Goal: Find specific page/section: Find specific page/section

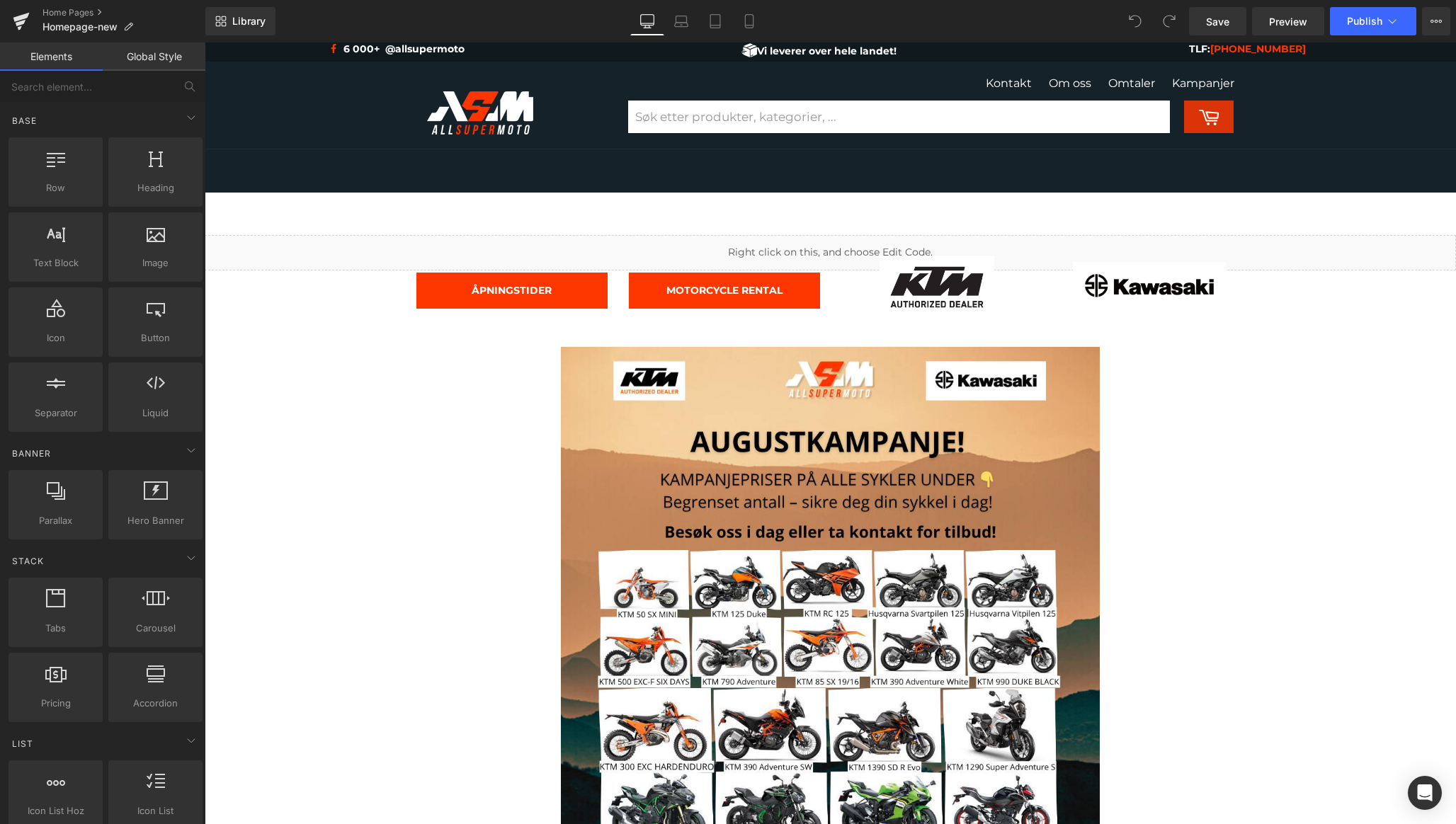
click at [975, 171] on div "Menu Site navigation Hjem Nettbutikk" at bounding box center [780, 171] width 706 height 43
click at [519, 113] on img at bounding box center [480, 113] width 106 height 43
click at [99, 7] on link "Home Pages" at bounding box center [124, 12] width 163 height 11
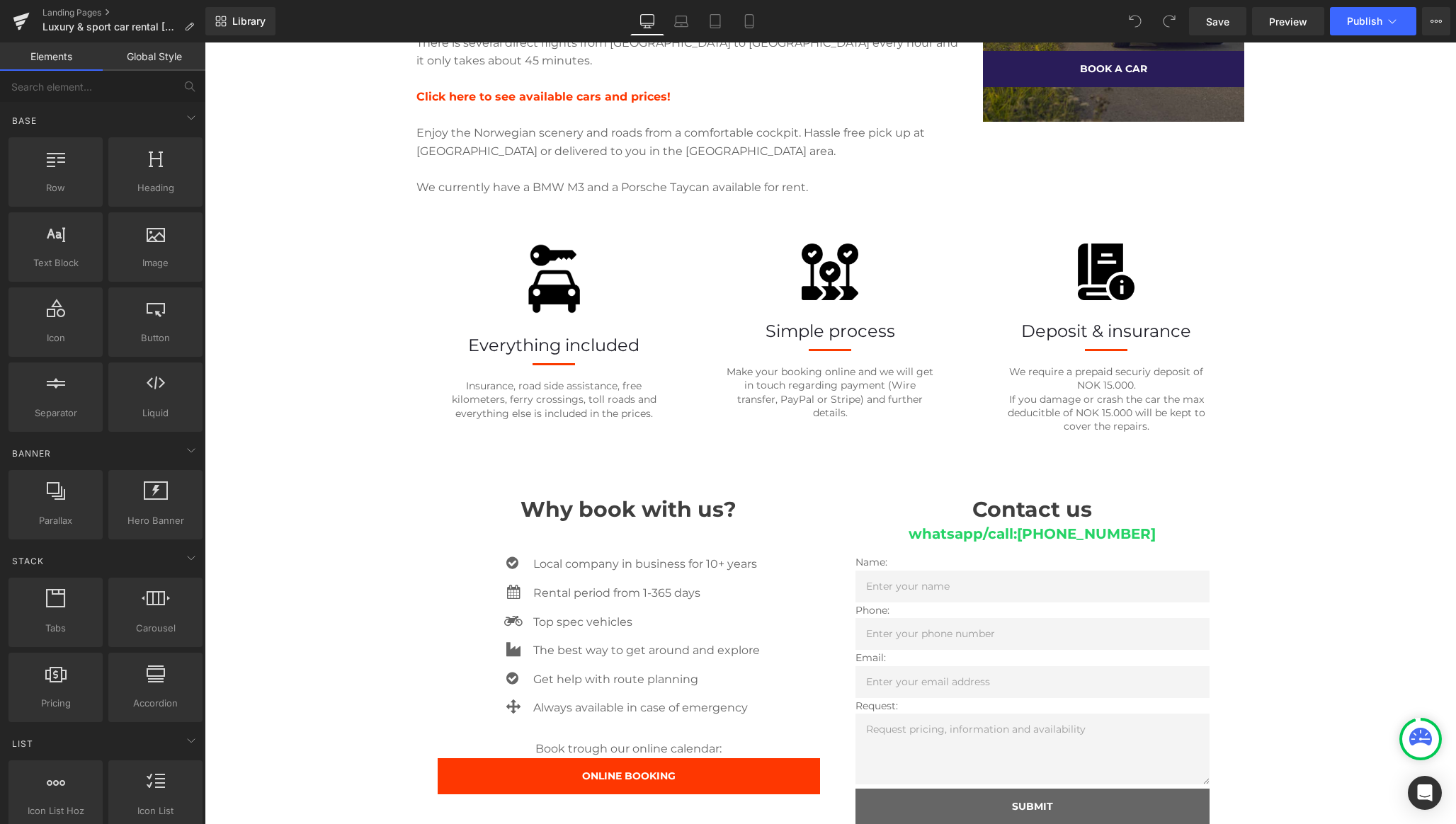
scroll to position [1083, 0]
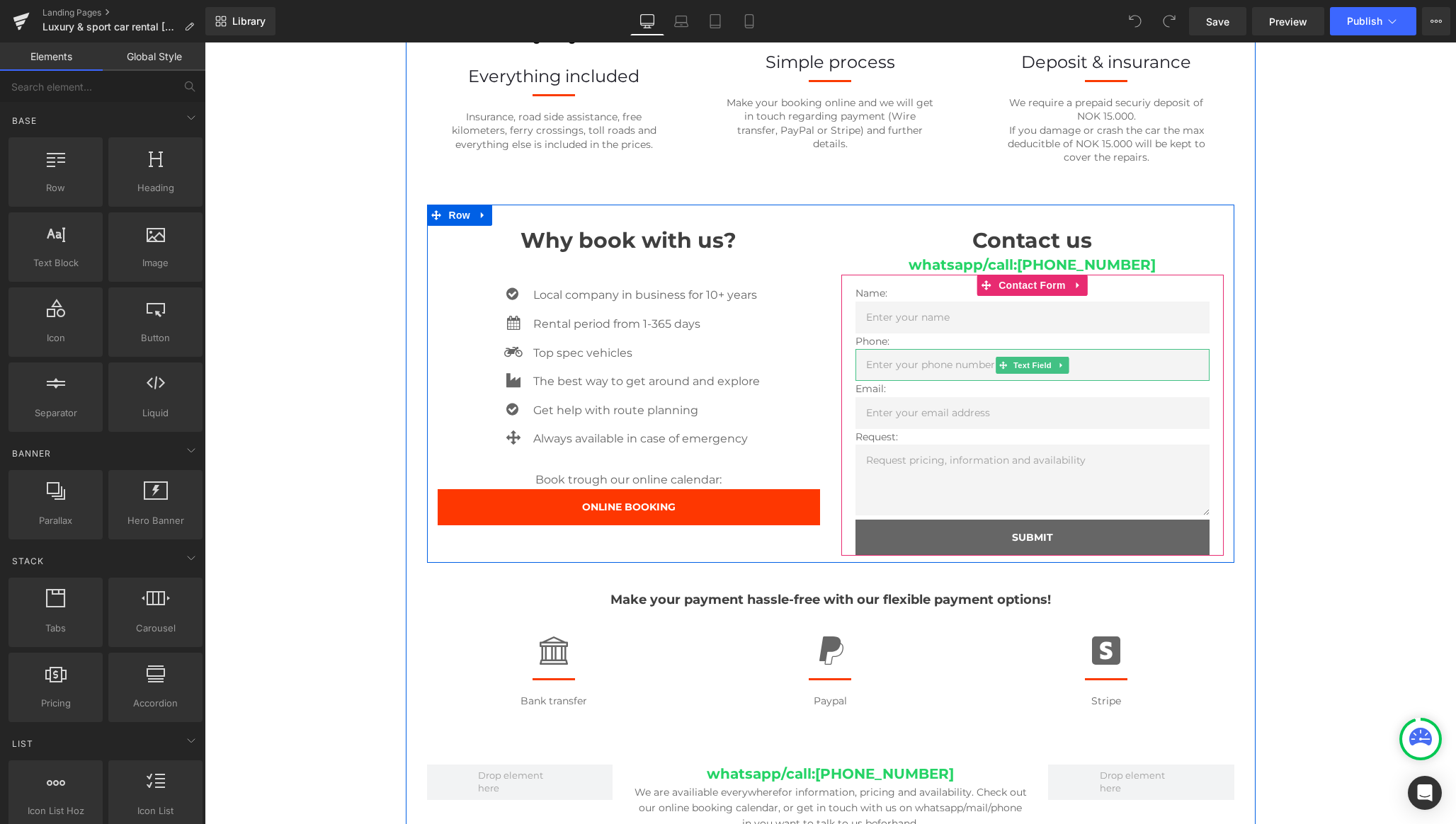
click at [895, 349] on input "text" at bounding box center [1032, 365] width 354 height 32
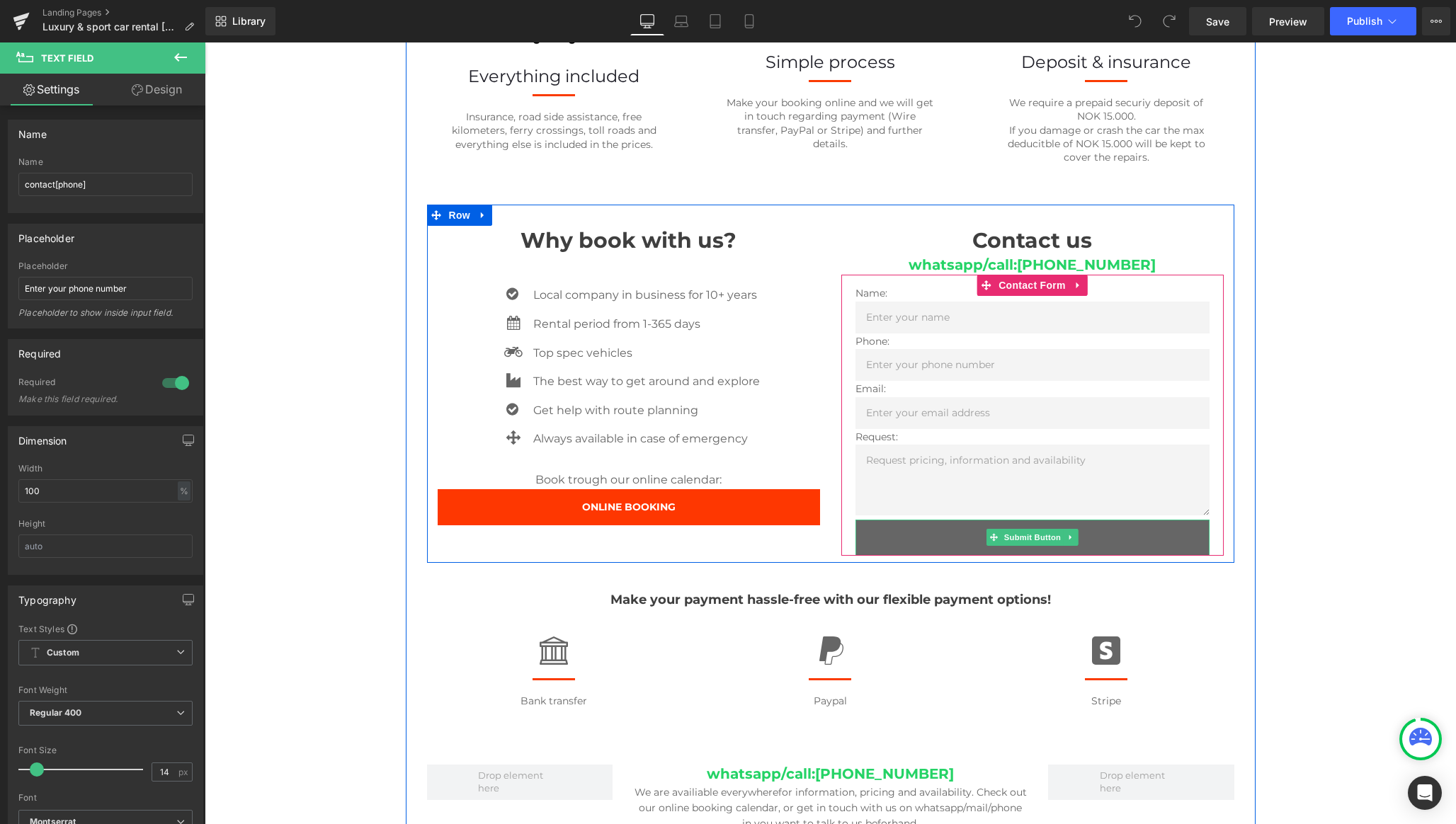
click at [943, 519] on button "SUBMIT" at bounding box center [1032, 537] width 354 height 36
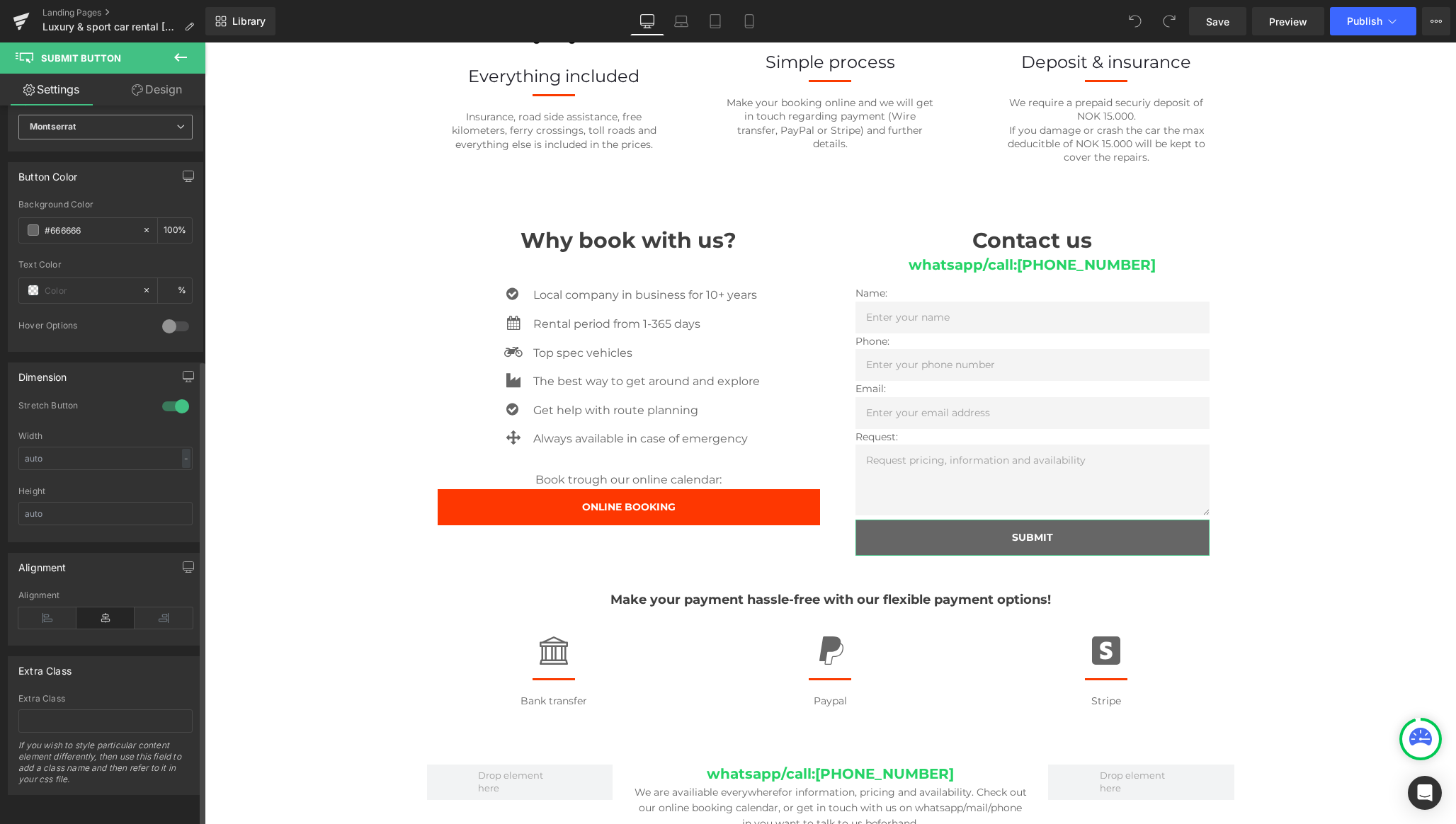
scroll to position [0, 0]
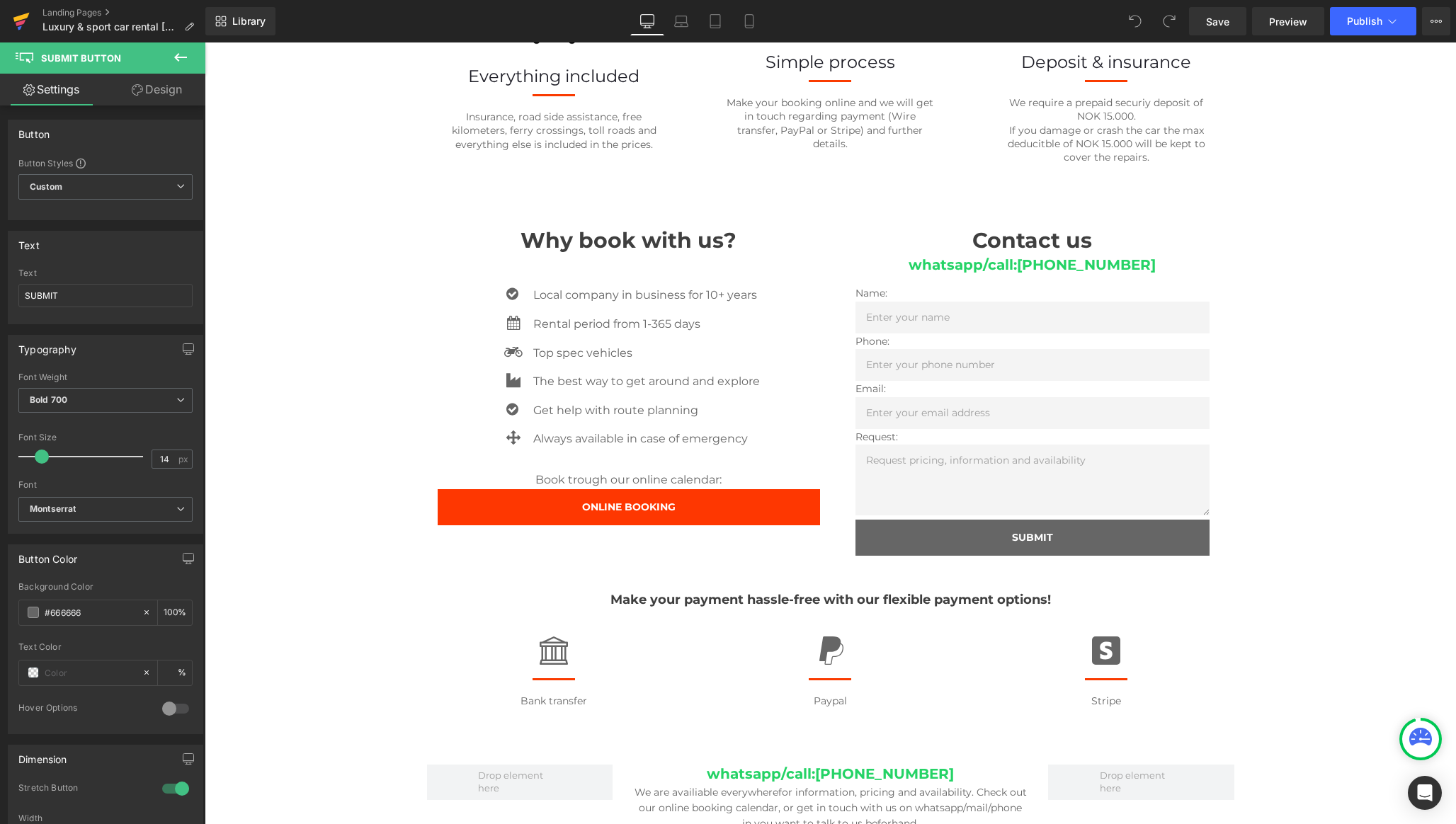
click at [18, 17] on icon at bounding box center [22, 17] width 16 height 9
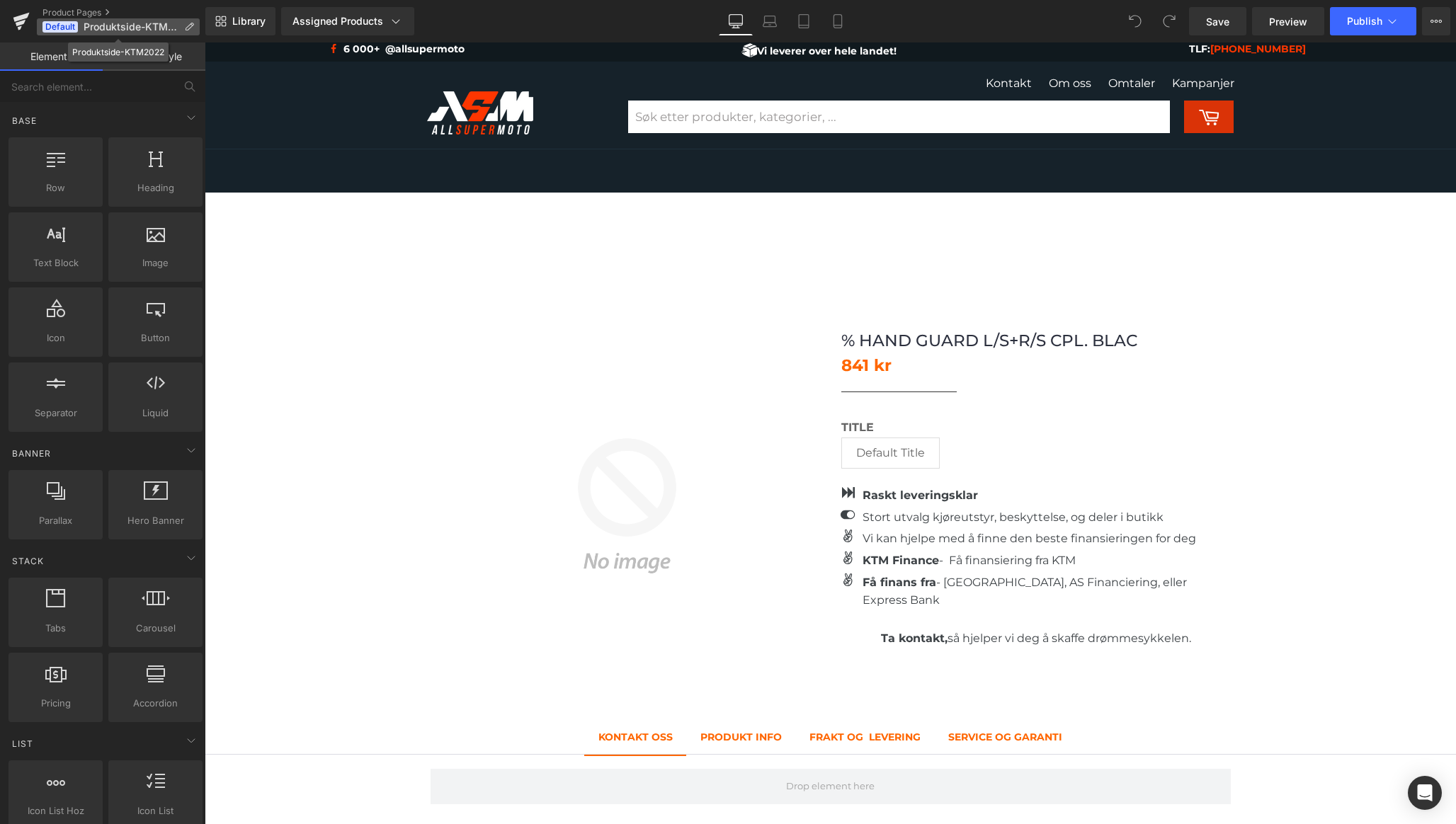
click at [188, 28] on icon at bounding box center [188, 26] width 10 height 10
click at [67, 25] on span "Default" at bounding box center [60, 26] width 35 height 11
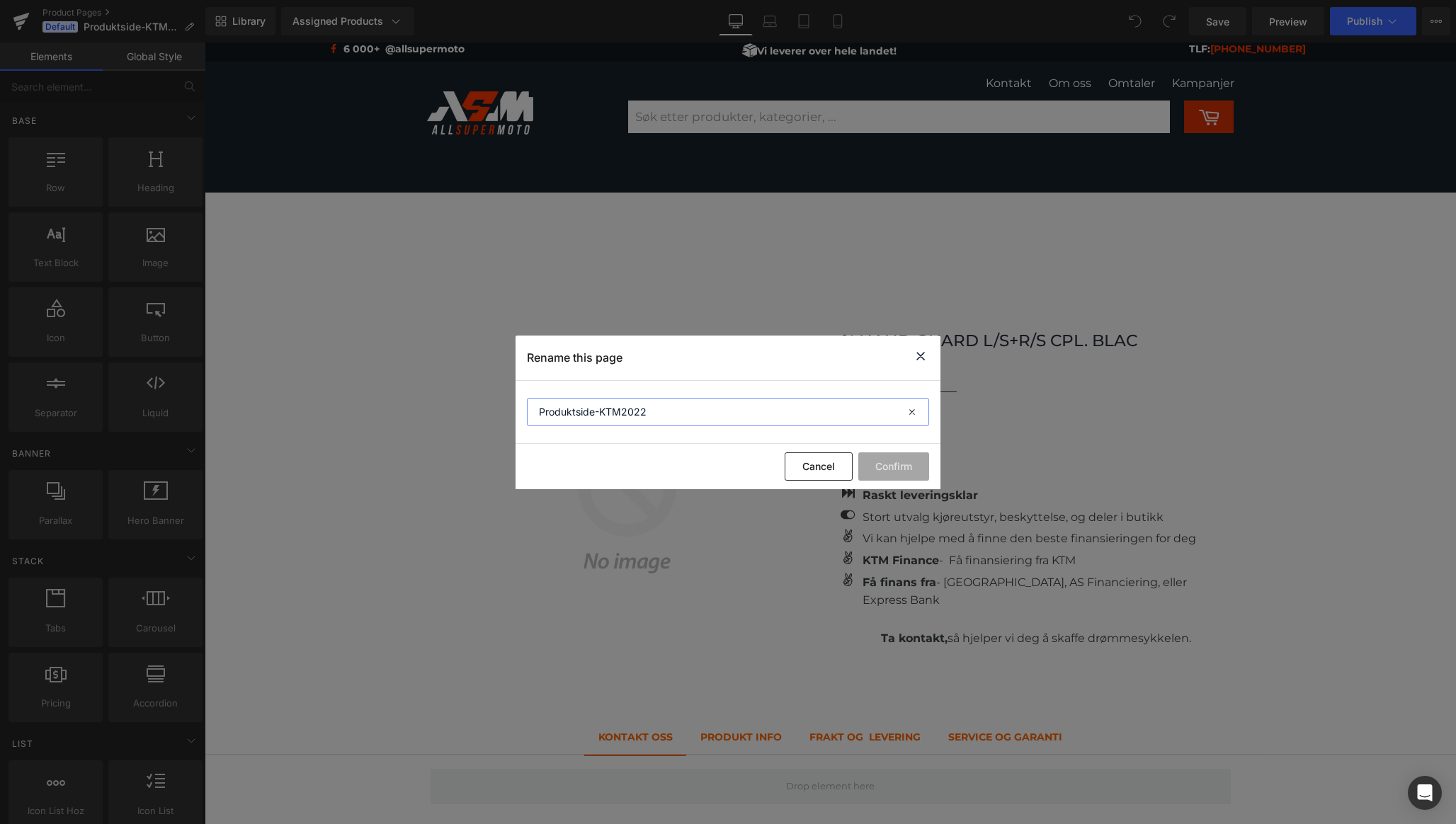
click at [0, 0] on input "Produktside-KTM2022" at bounding box center [0, 0] width 0 height 0
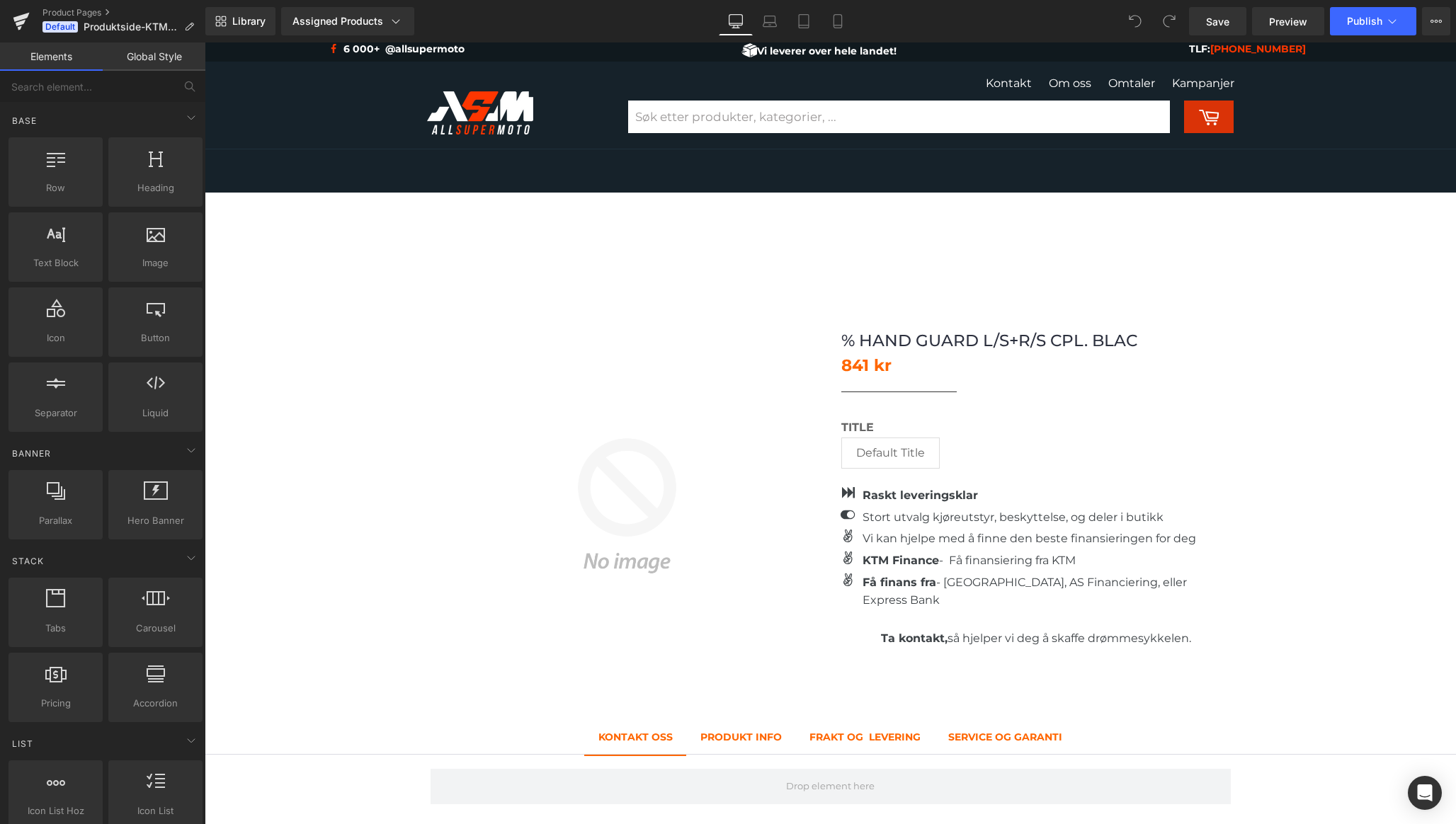
click at [176, 58] on link "Global Style" at bounding box center [153, 57] width 102 height 28
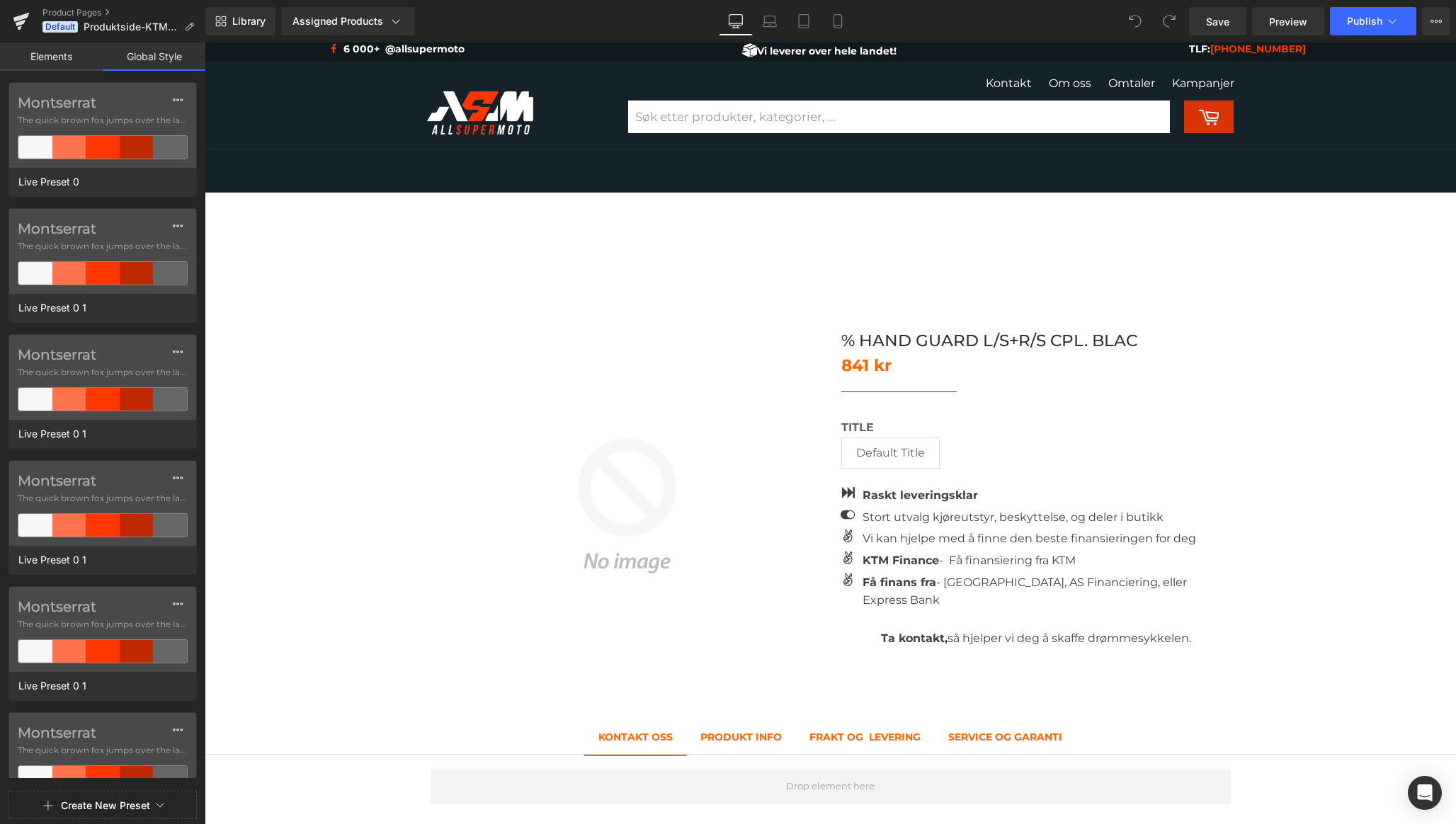
click at [67, 66] on link "Elements" at bounding box center [51, 57] width 102 height 28
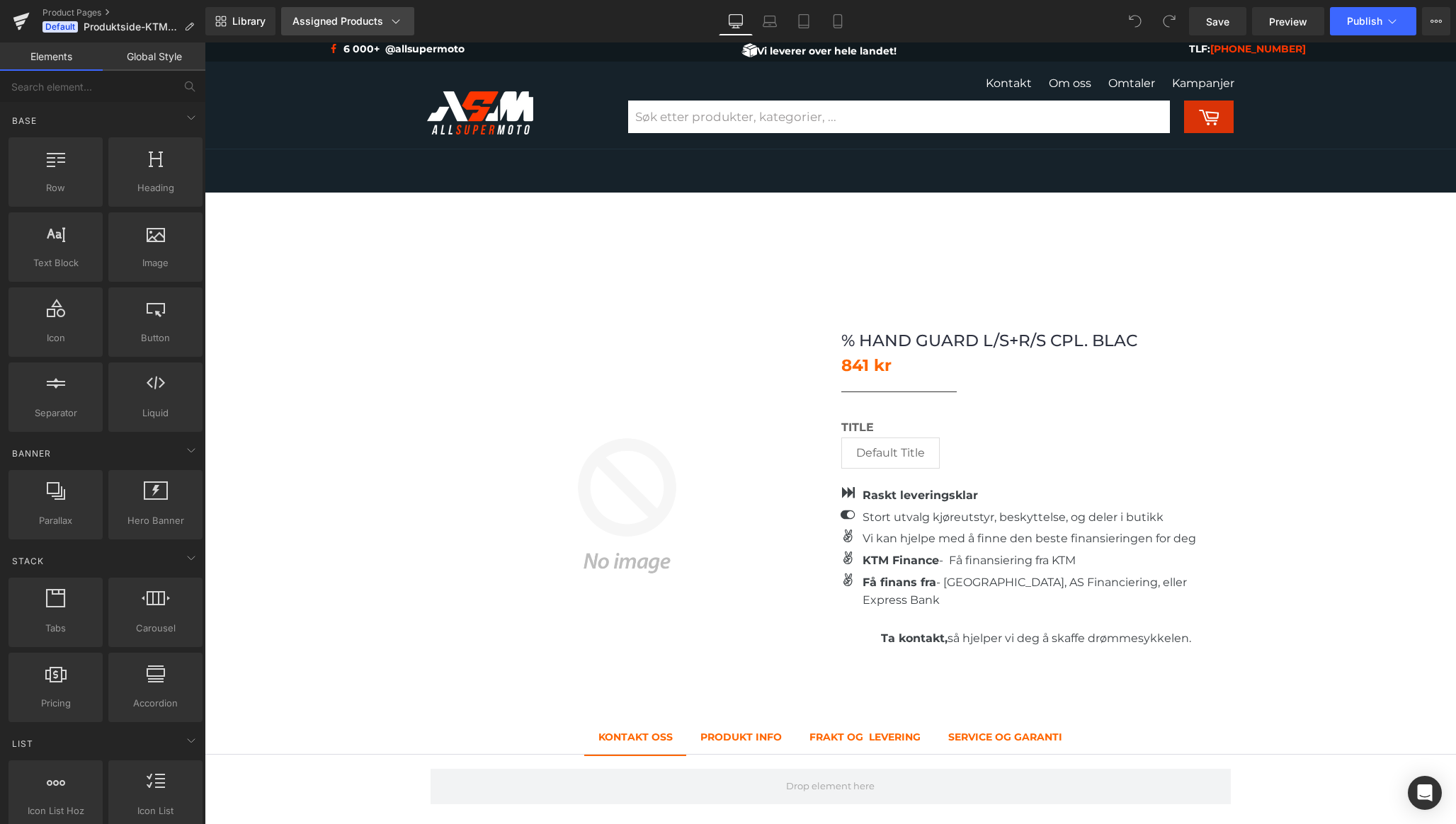
click at [371, 15] on div "Assigned Products" at bounding box center [348, 21] width 111 height 14
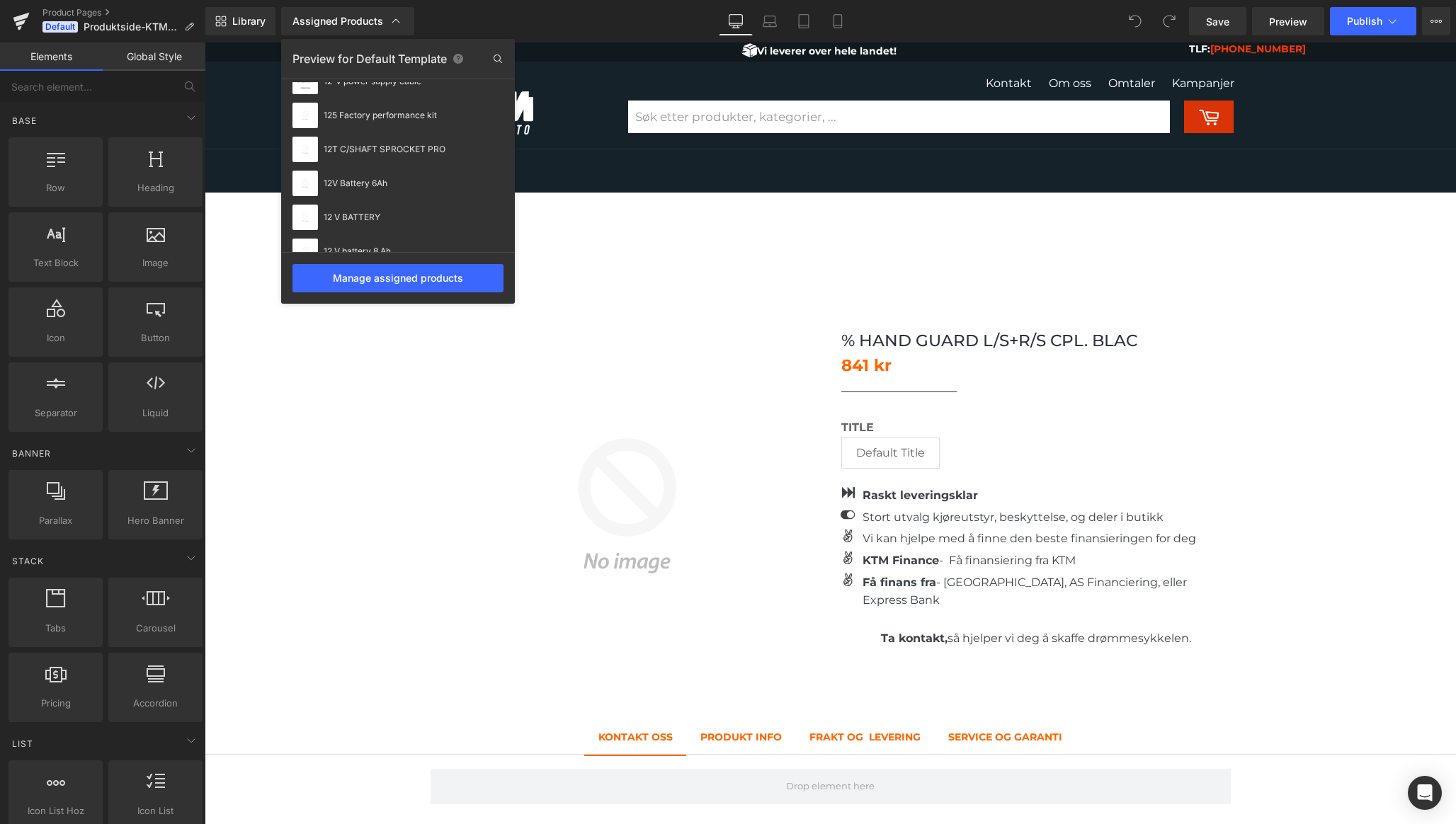
scroll to position [517, 0]
click at [0, 0] on div at bounding box center [0, 0] width 0 height 0
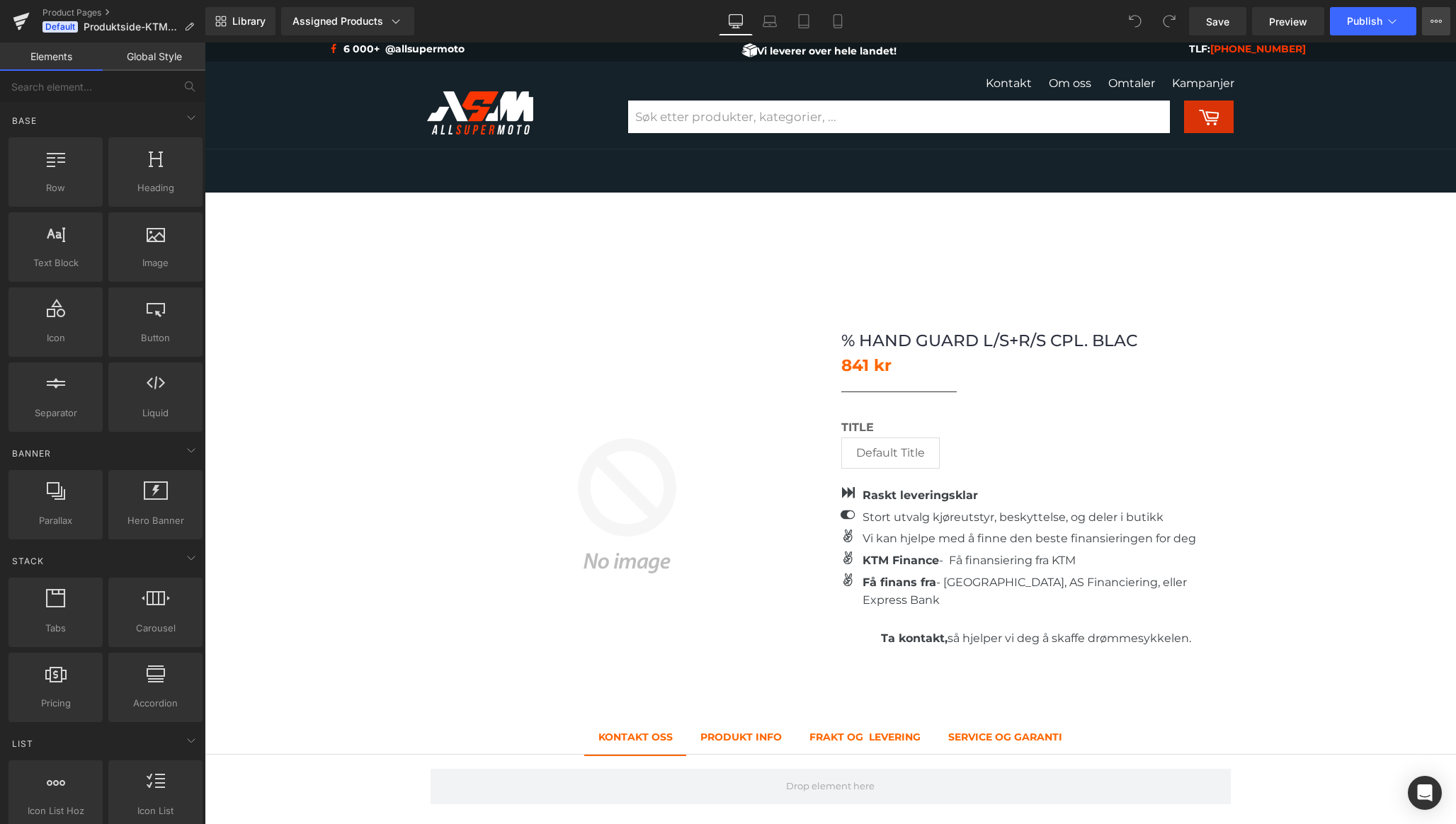
click at [1434, 19] on icon at bounding box center [1436, 21] width 11 height 11
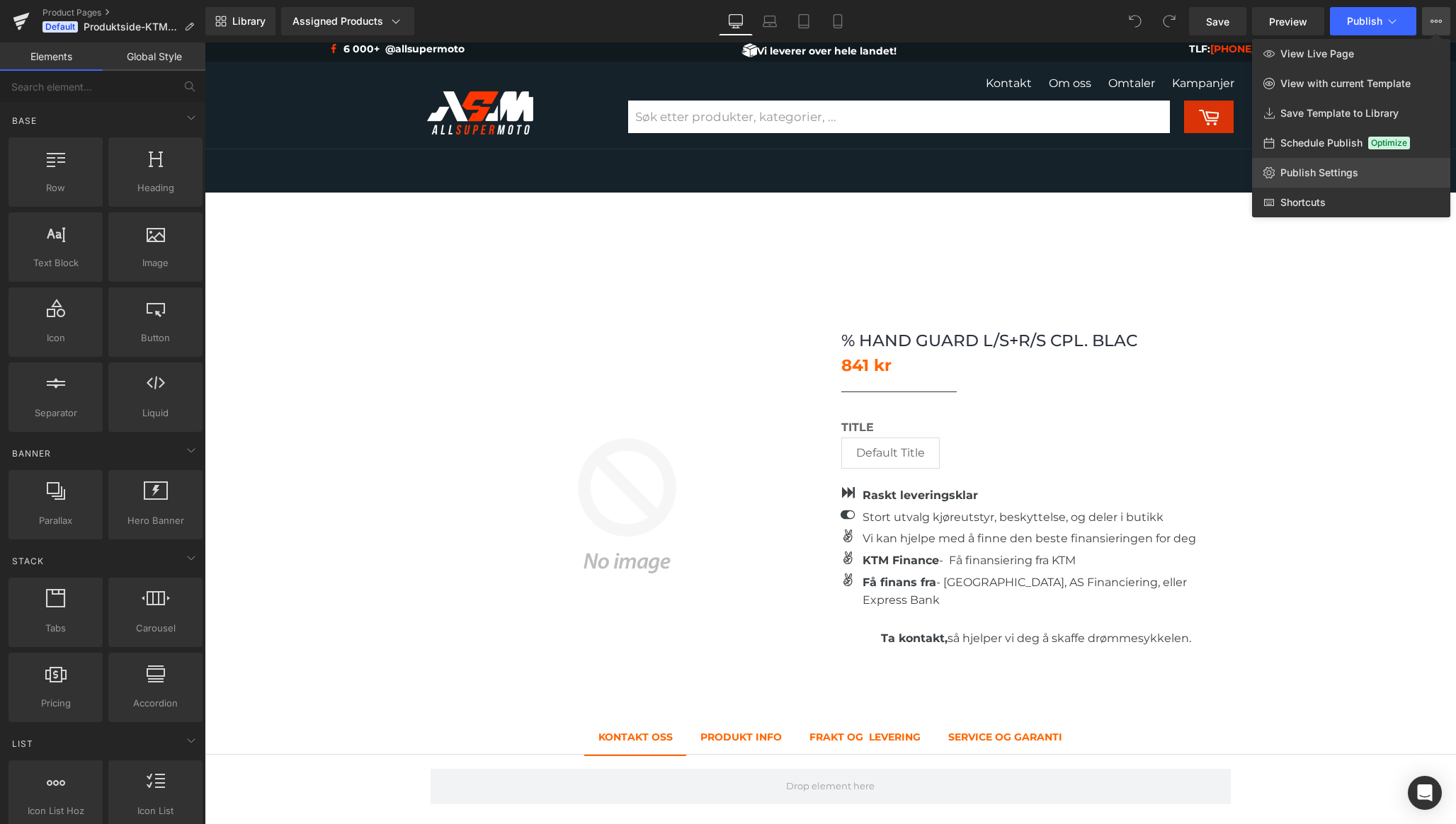
click at [1366, 173] on link "Publish Settings" at bounding box center [1351, 173] width 198 height 30
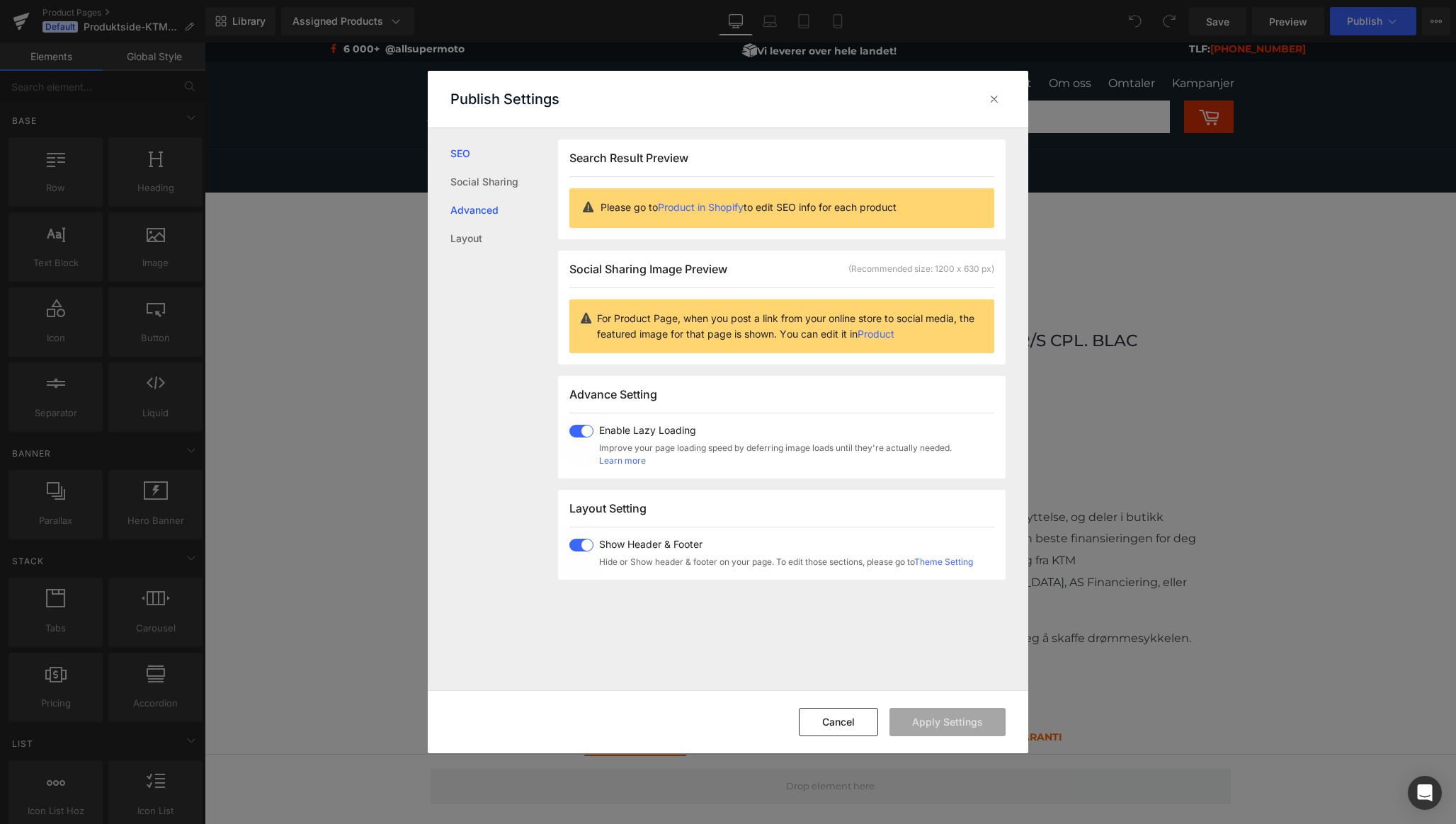
click at [260, 230] on link "Advanced" at bounding box center [253, 238] width 15 height 17
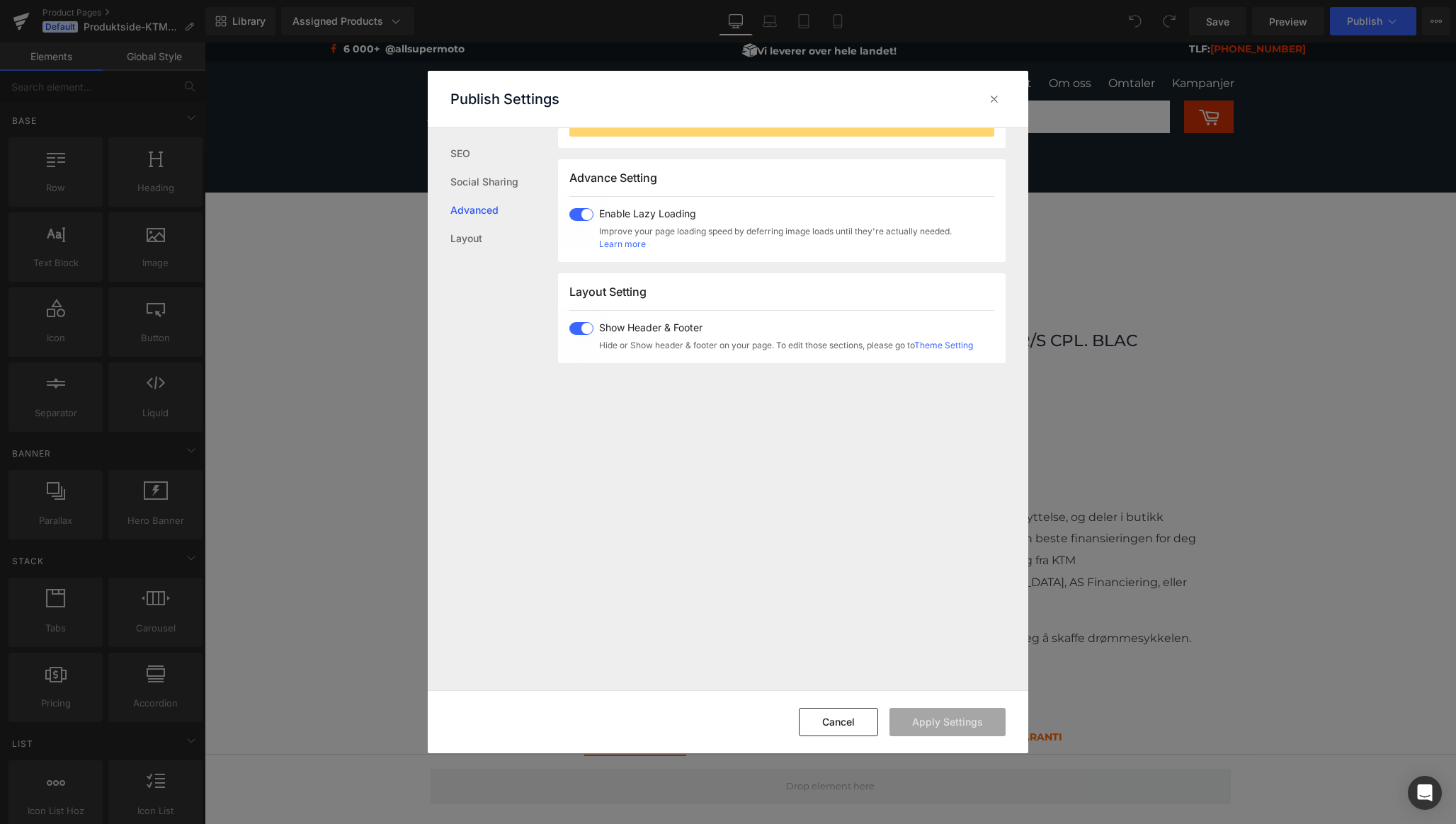
scroll to position [237, 0]
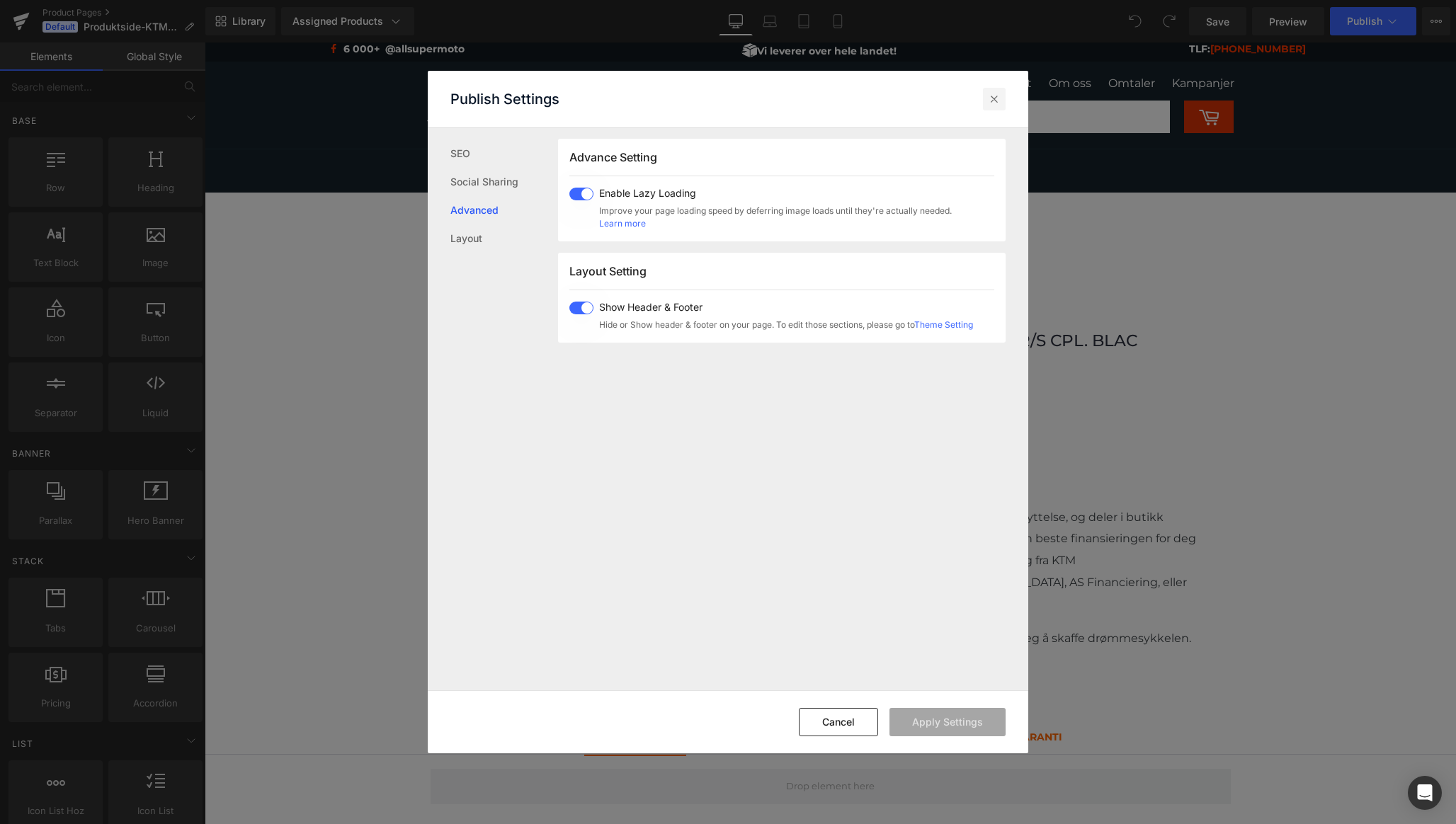
click at [0, 0] on icon at bounding box center [0, 0] width 0 height 0
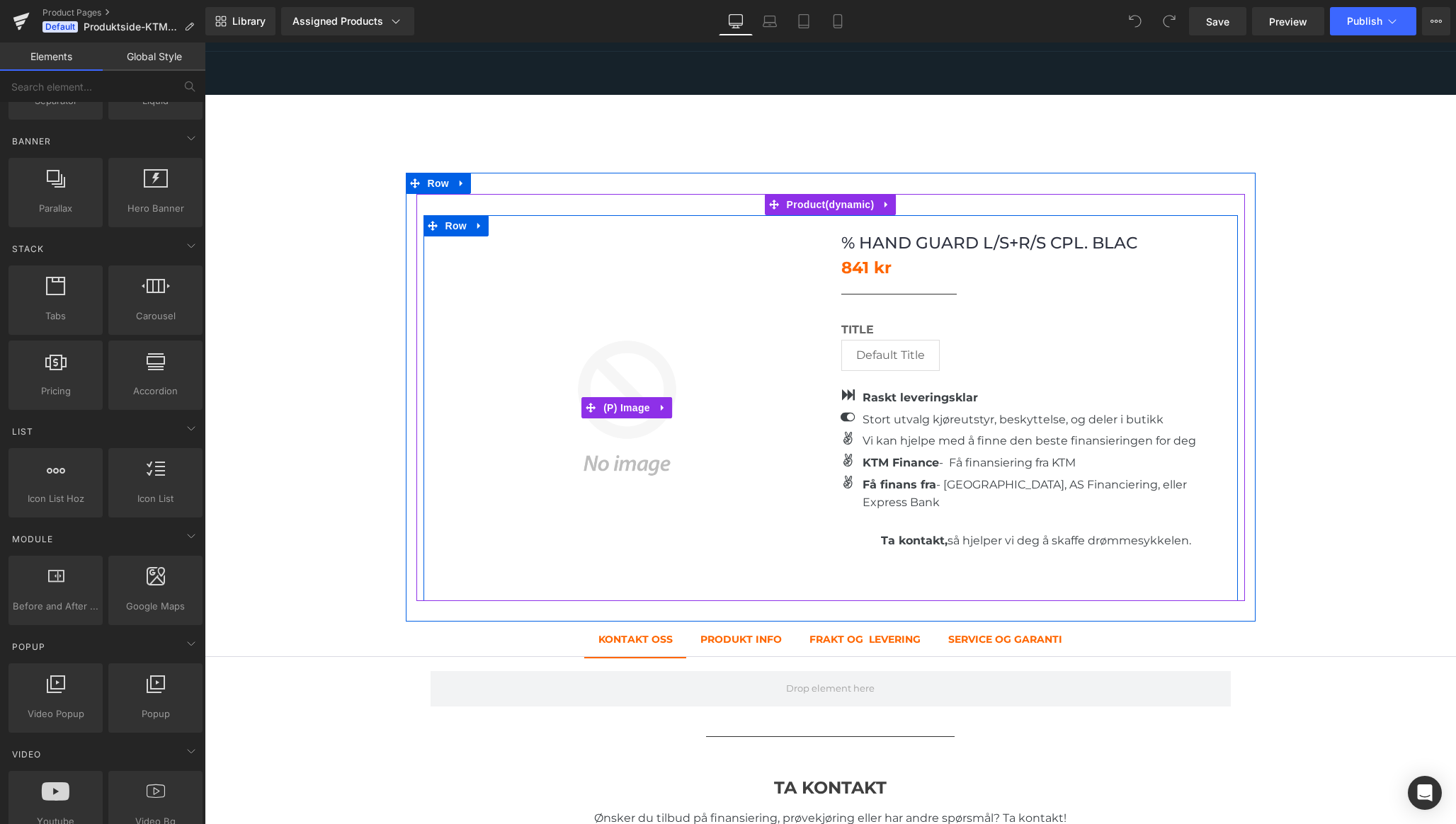
scroll to position [0, 0]
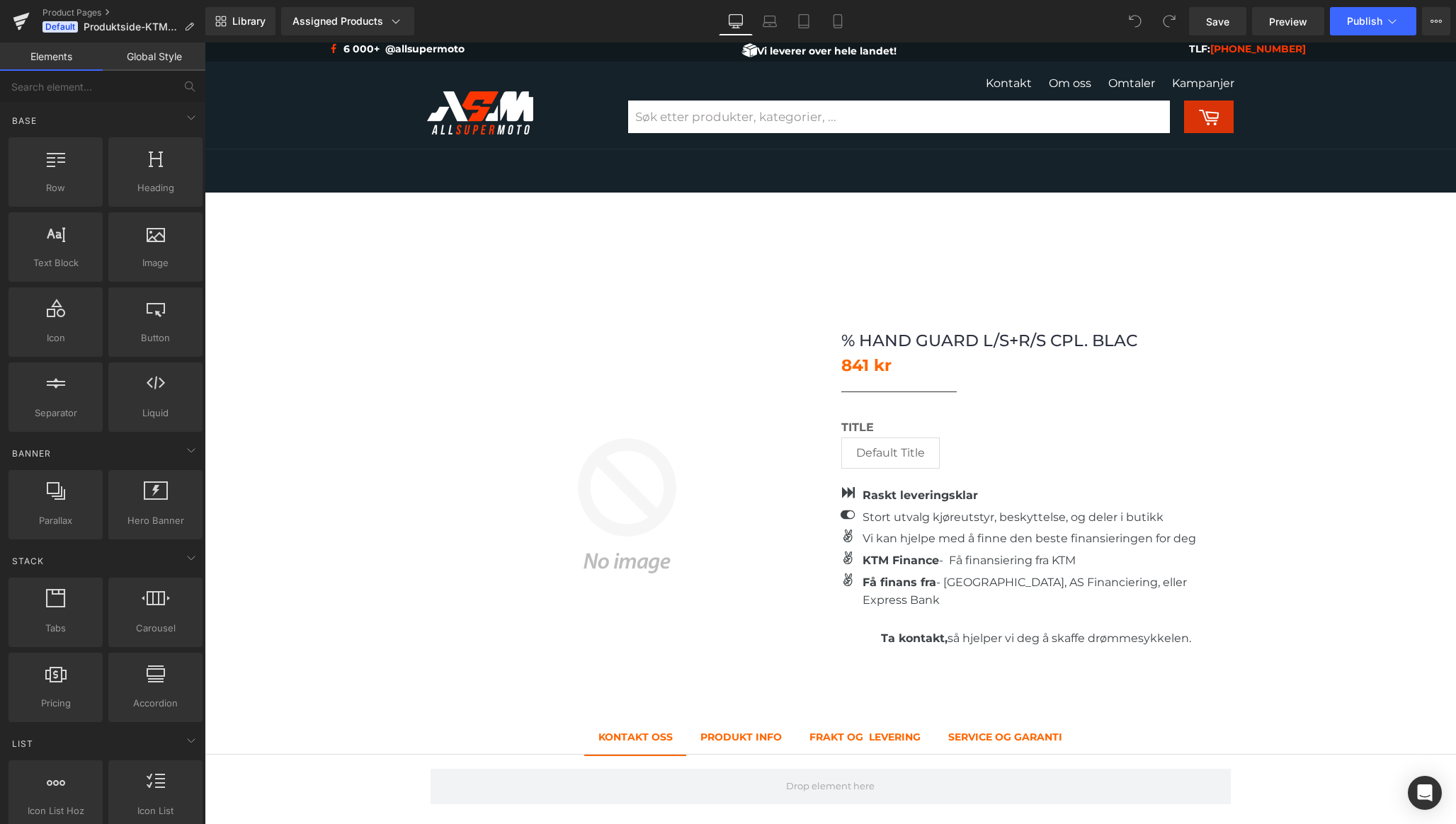
click at [59, 28] on span "Default" at bounding box center [60, 26] width 35 height 11
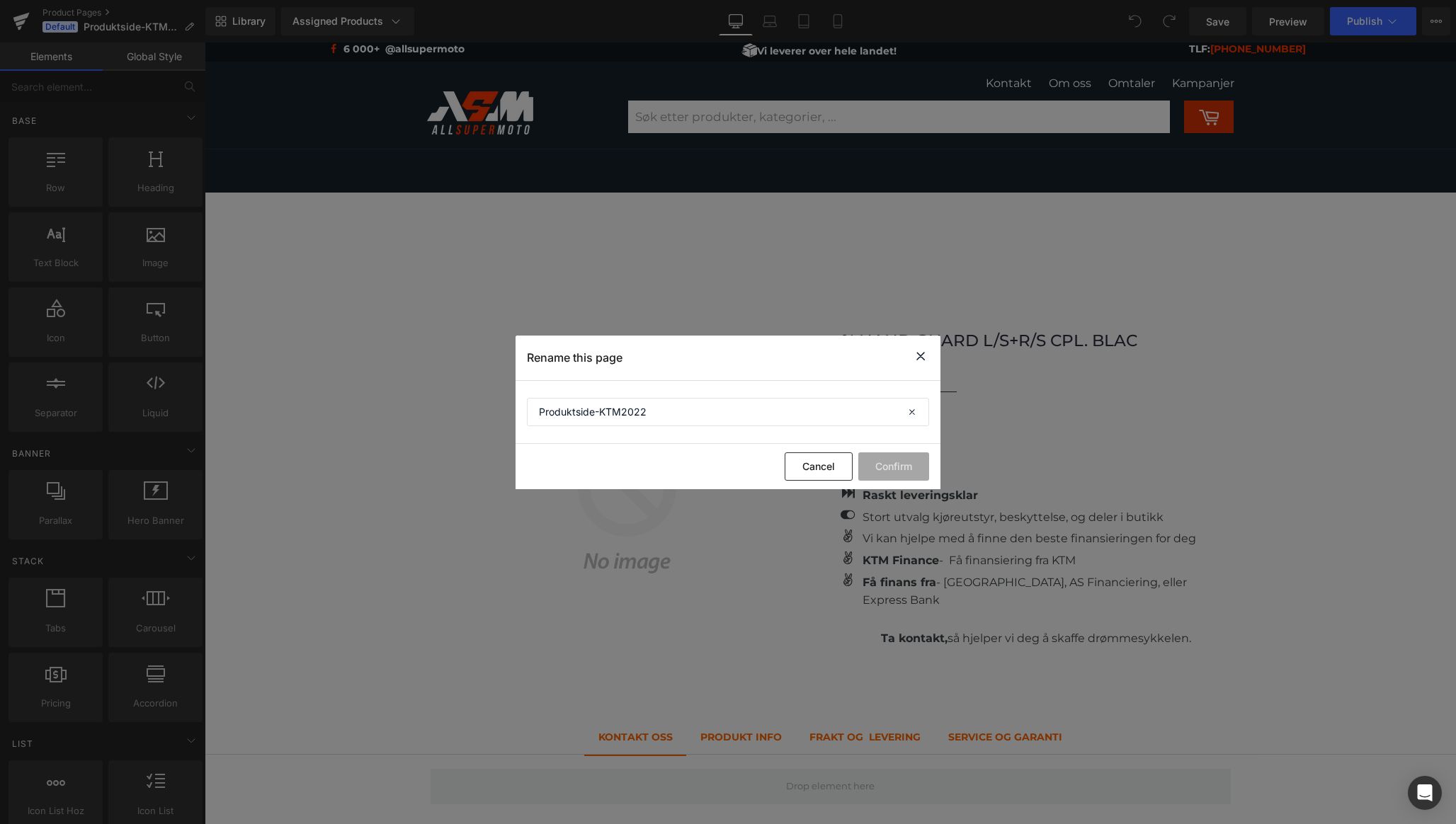
click at [918, 356] on icon at bounding box center [920, 356] width 17 height 18
